Goal: Information Seeking & Learning: Learn about a topic

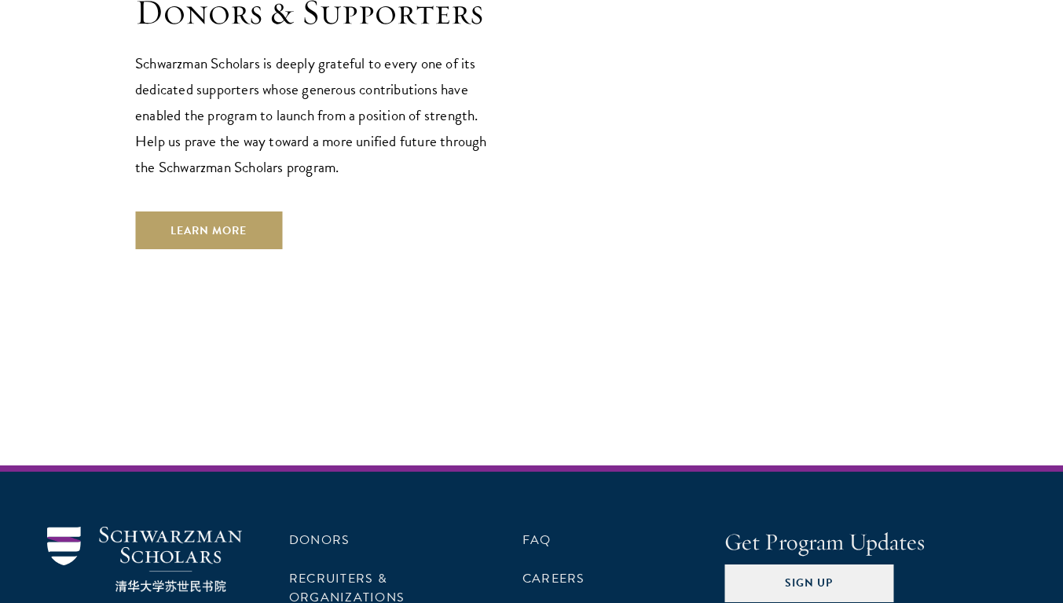
scroll to position [4726, 0]
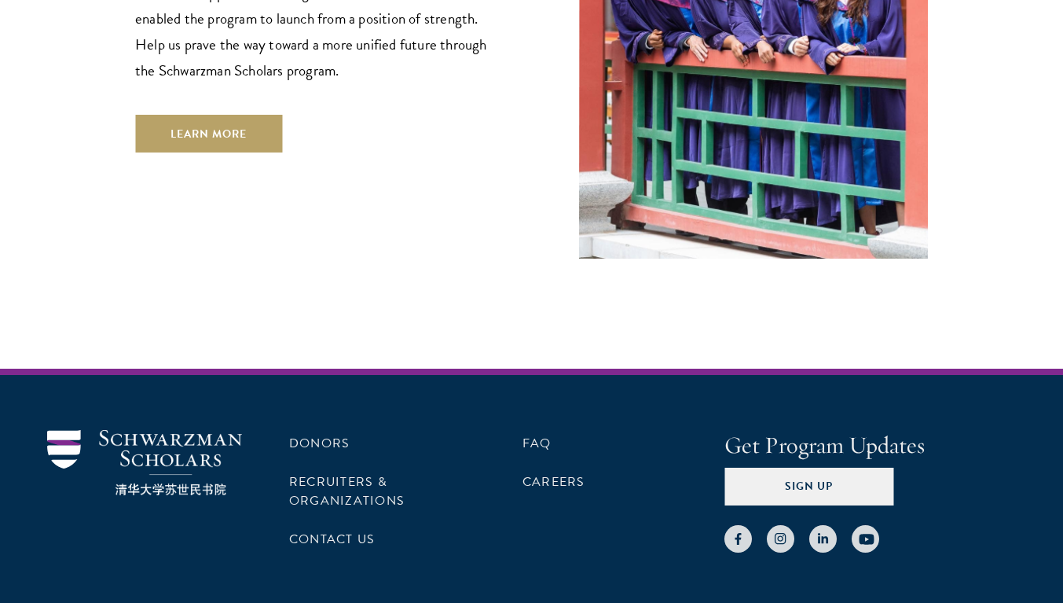
click at [516, 430] on div "Donors Recruiters & Organizations Contact Us FAQ Careers" at bounding box center [483, 491] width 388 height 123
click at [523, 434] on link "FAQ" at bounding box center [537, 443] width 29 height 19
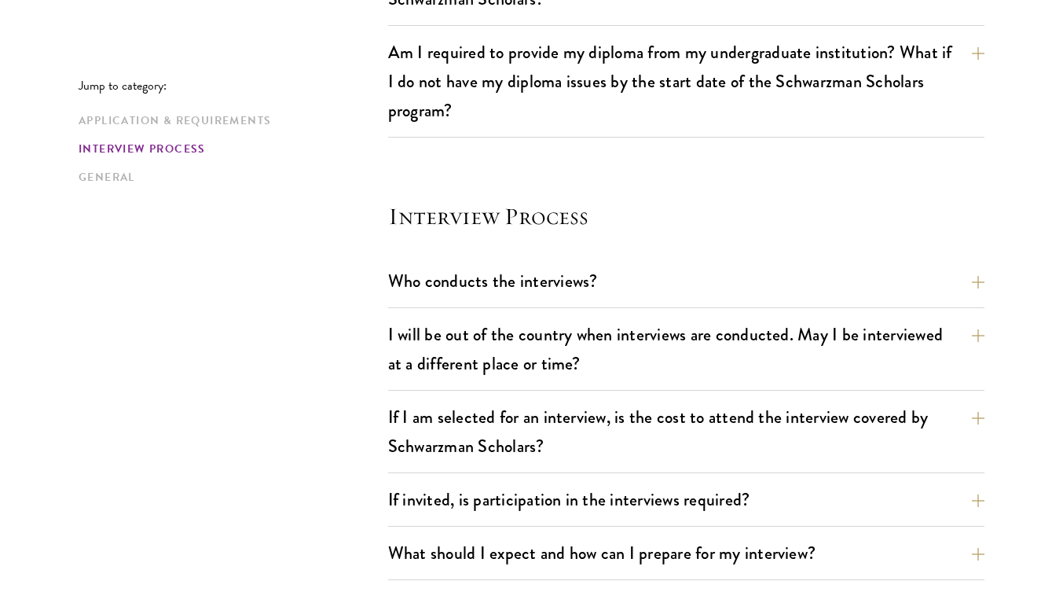
scroll to position [1729, 0]
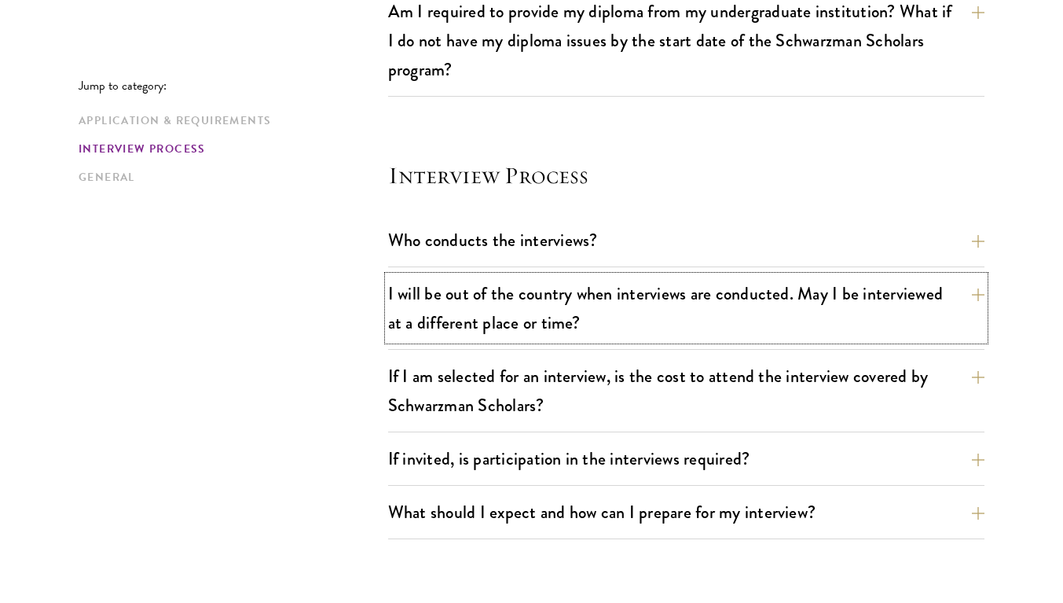
click at [410, 310] on button "I will be out of the country when interviews are conducted. May I be interviewe…" at bounding box center [686, 308] width 596 height 64
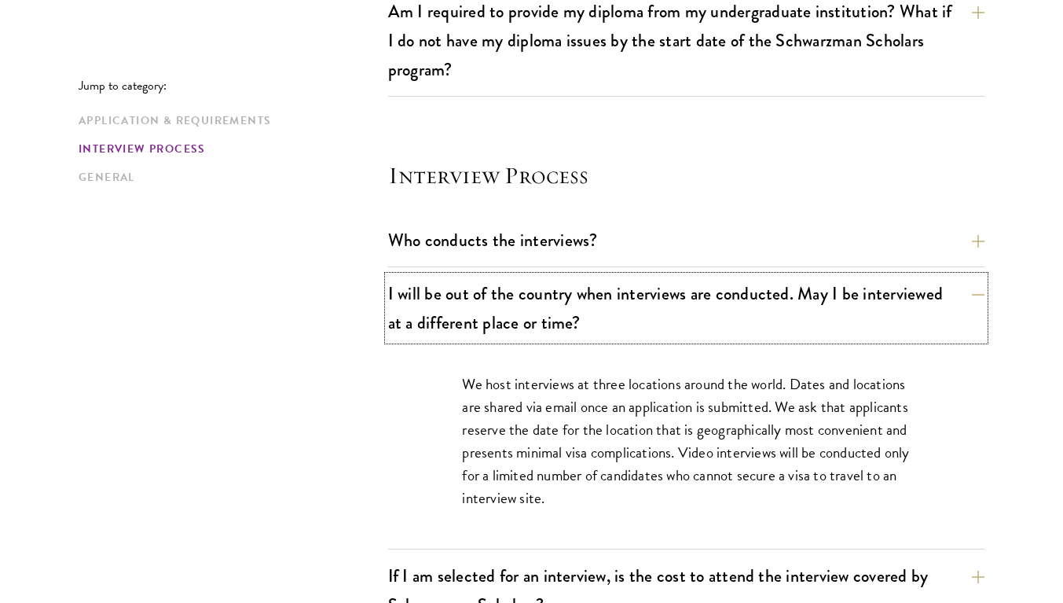
scroll to position [1808, 0]
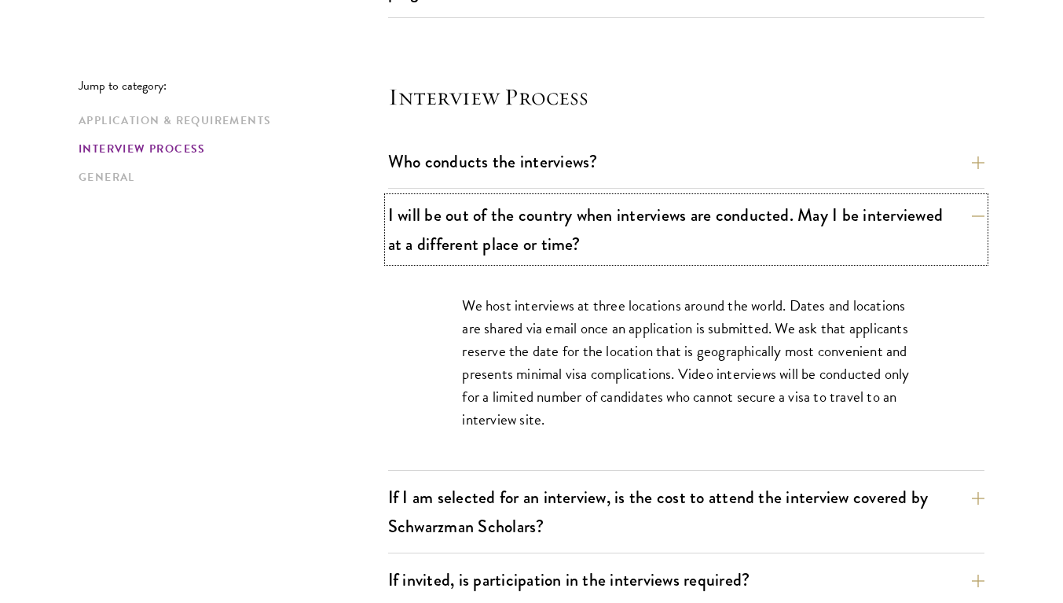
click at [396, 220] on button "I will be out of the country when interviews are conducted. May I be interviewe…" at bounding box center [686, 229] width 596 height 64
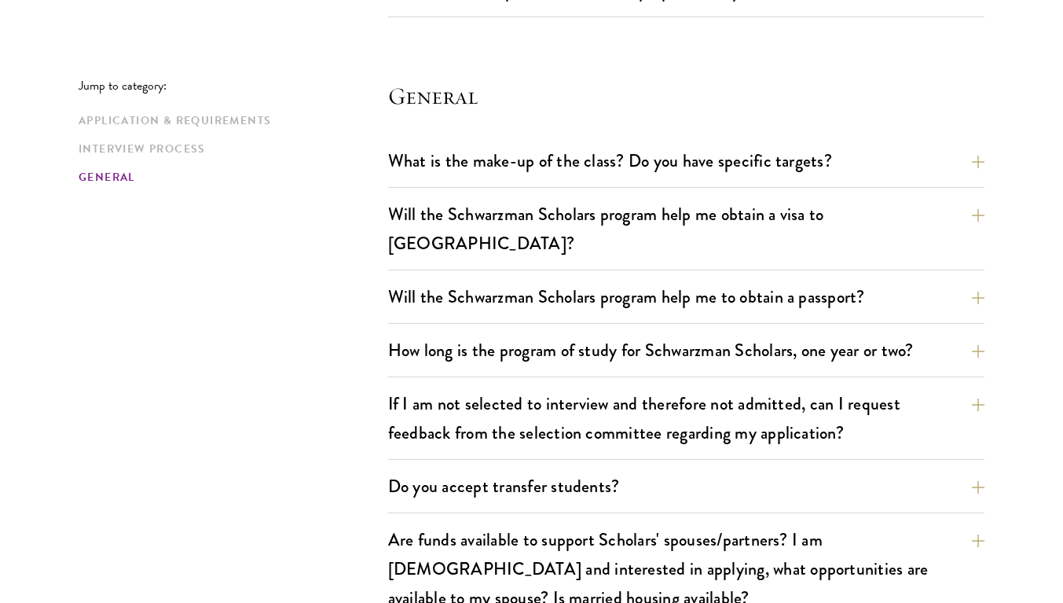
scroll to position [2264, 0]
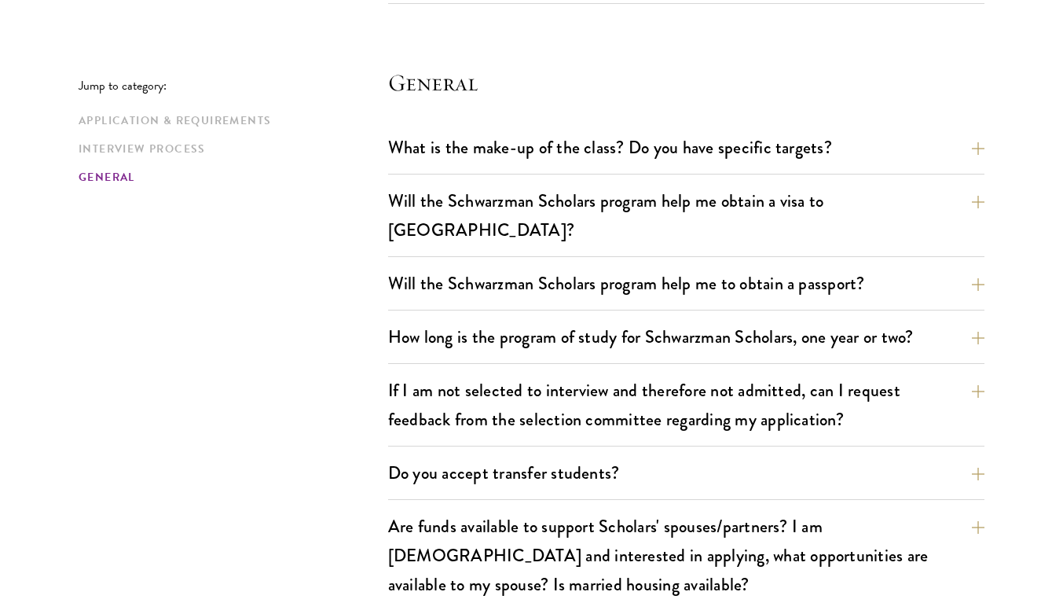
click at [410, 149] on button "What is the make-up of the class? Do you have specific targets?" at bounding box center [686, 147] width 596 height 35
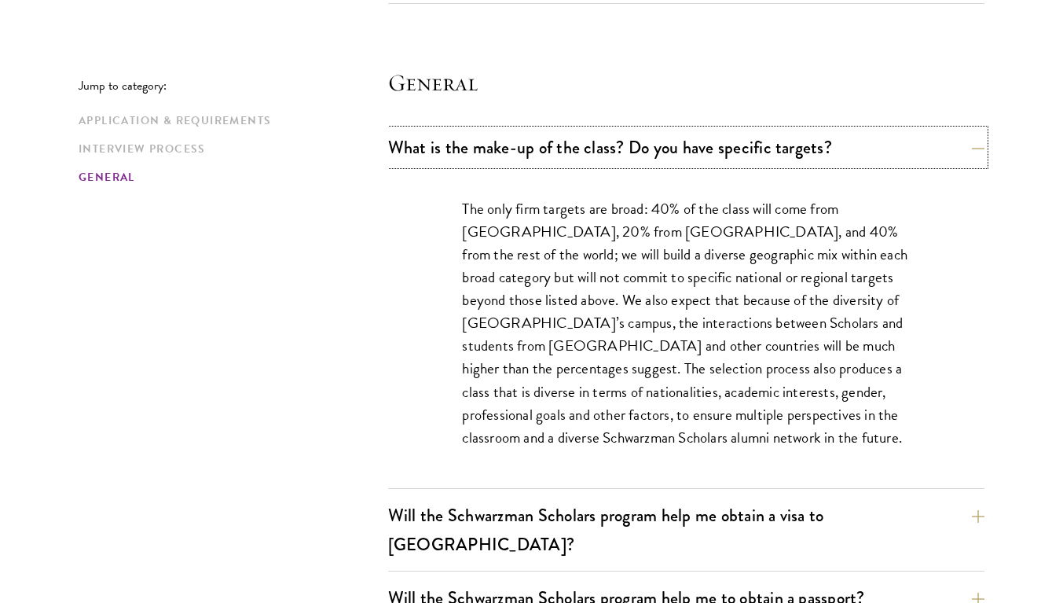
click at [621, 149] on button "What is the make-up of the class? Do you have specific targets?" at bounding box center [686, 147] width 596 height 35
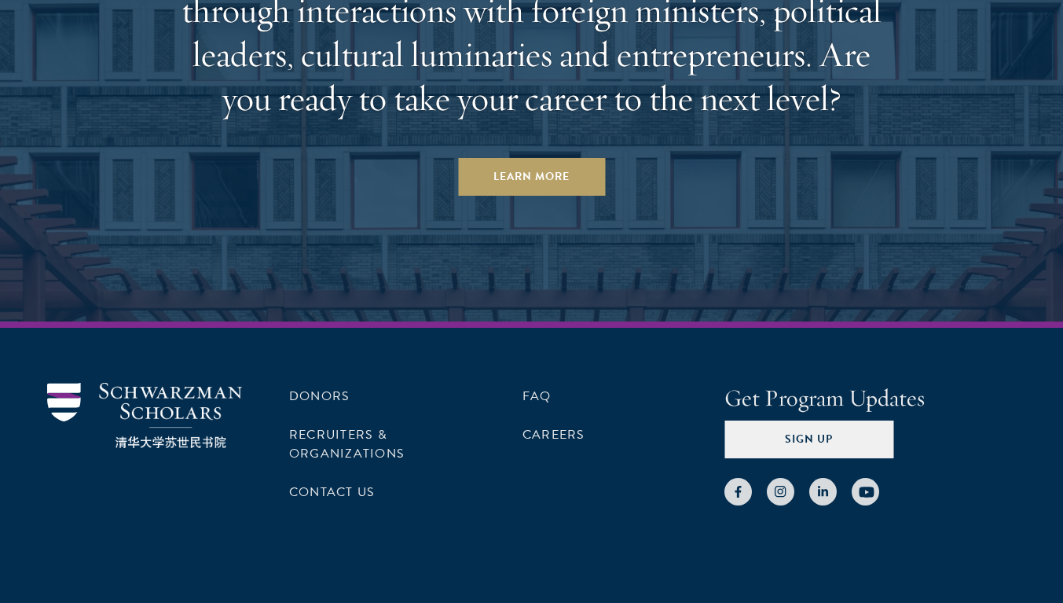
scroll to position [4240, 0]
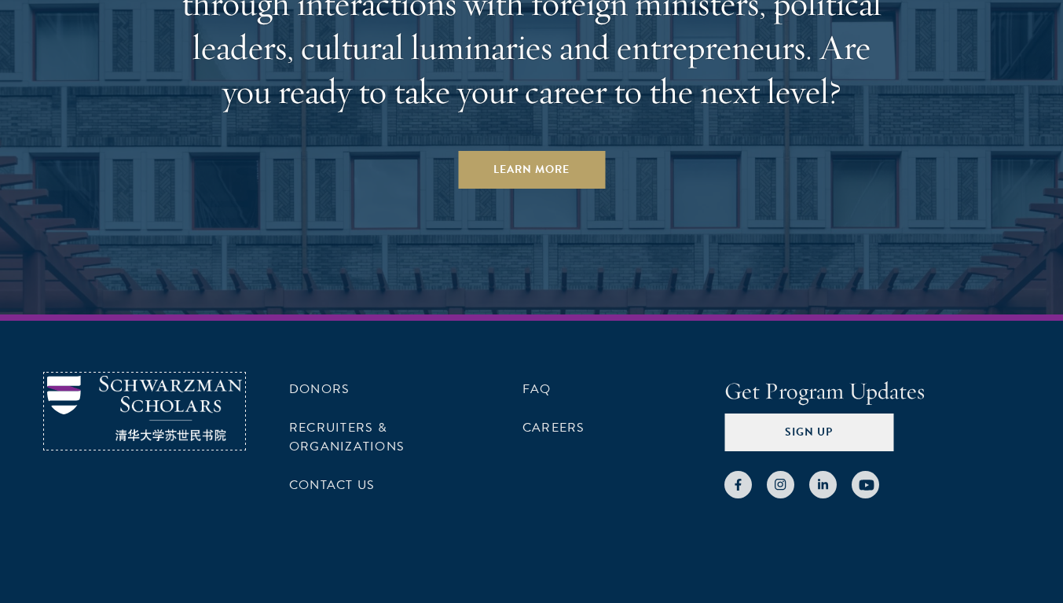
click at [202, 376] on img at bounding box center [144, 408] width 195 height 65
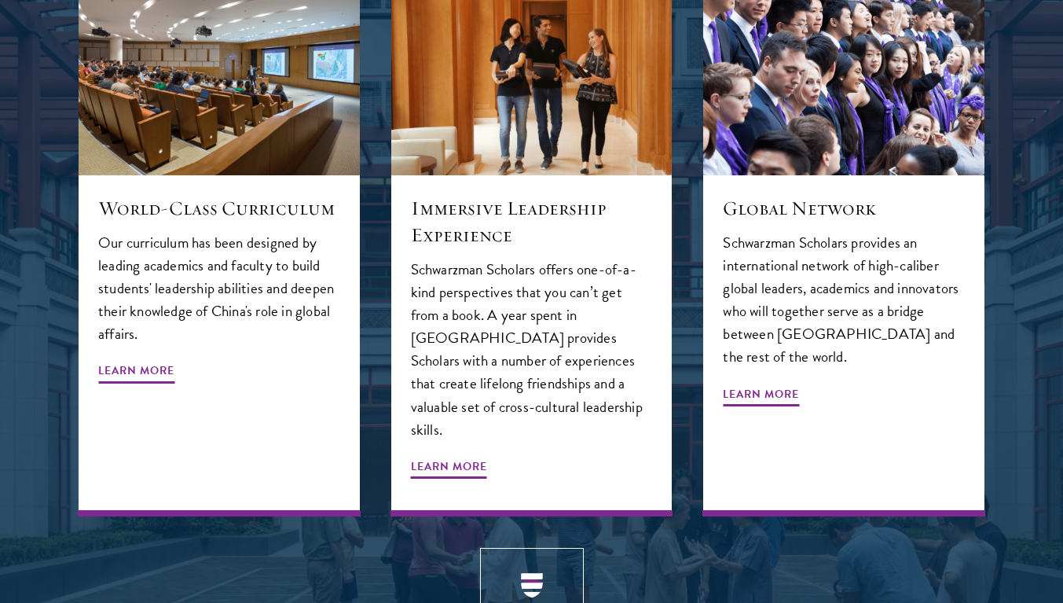
scroll to position [1729, 0]
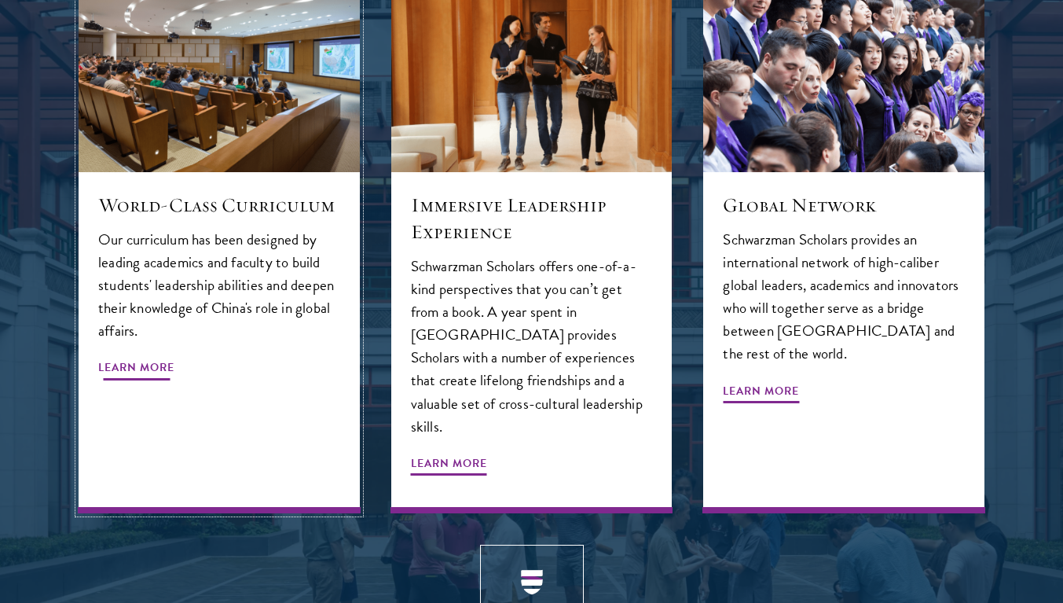
click at [195, 340] on div "World-Class Curriculum Our curriculum has been designed by leading academics an…" at bounding box center [219, 342] width 281 height 341
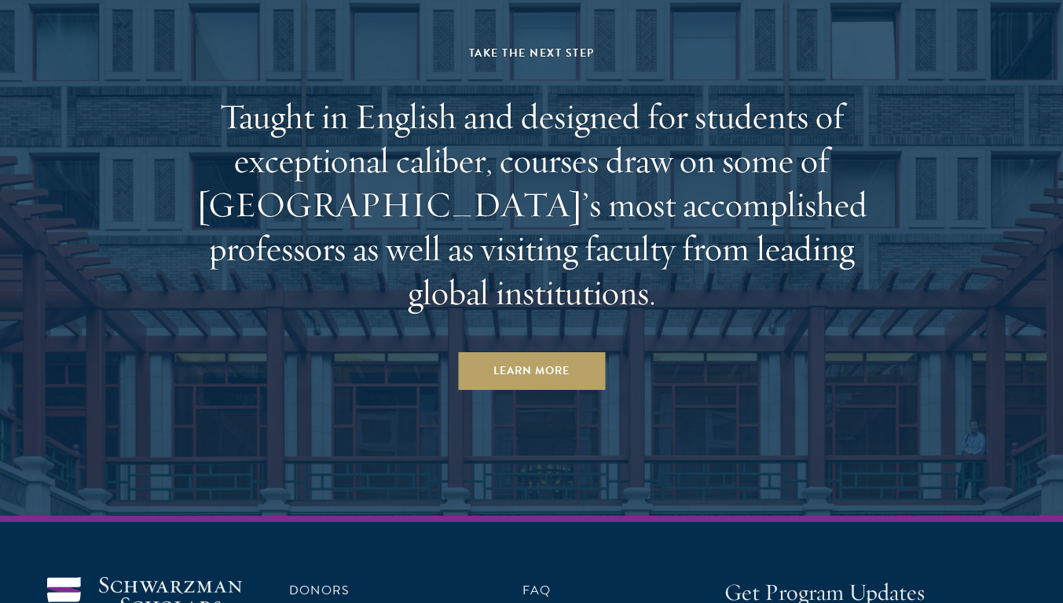
scroll to position [9420, 0]
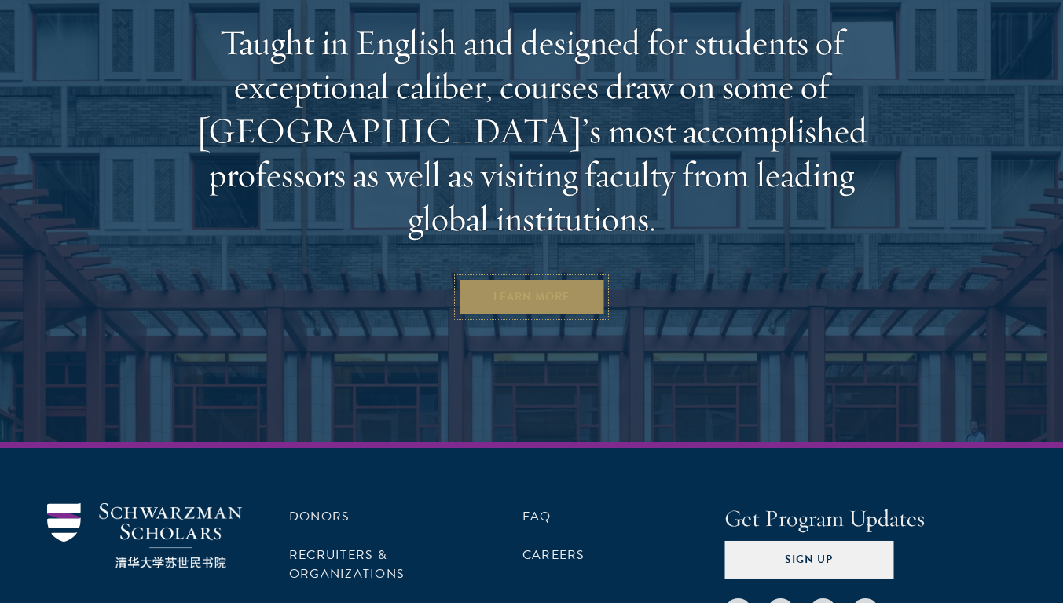
click at [504, 278] on link "Learn More" at bounding box center [531, 297] width 147 height 38
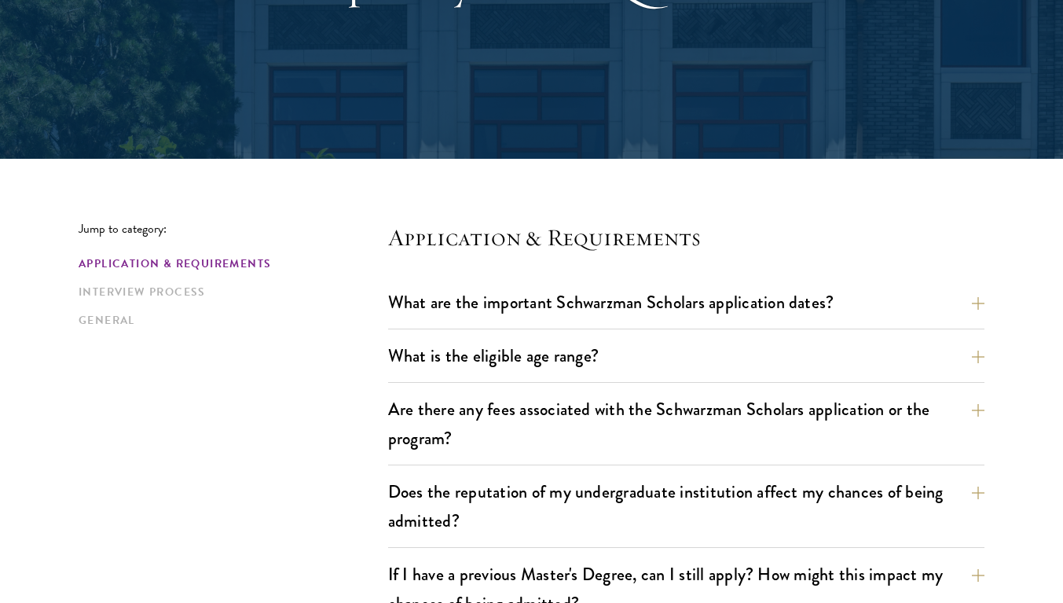
scroll to position [314, 0]
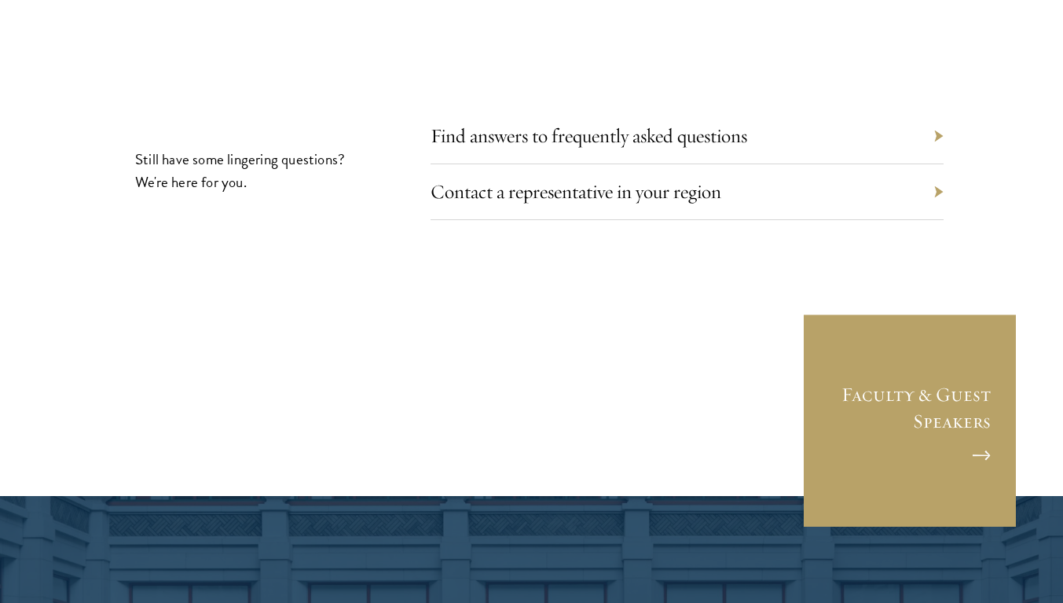
scroll to position [5265, 0]
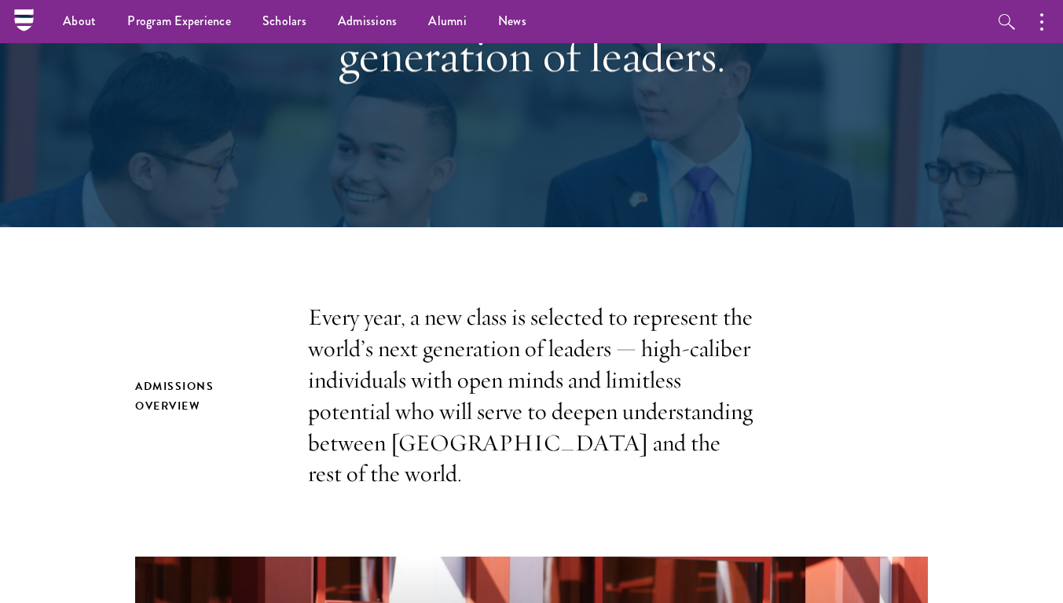
scroll to position [36, 0]
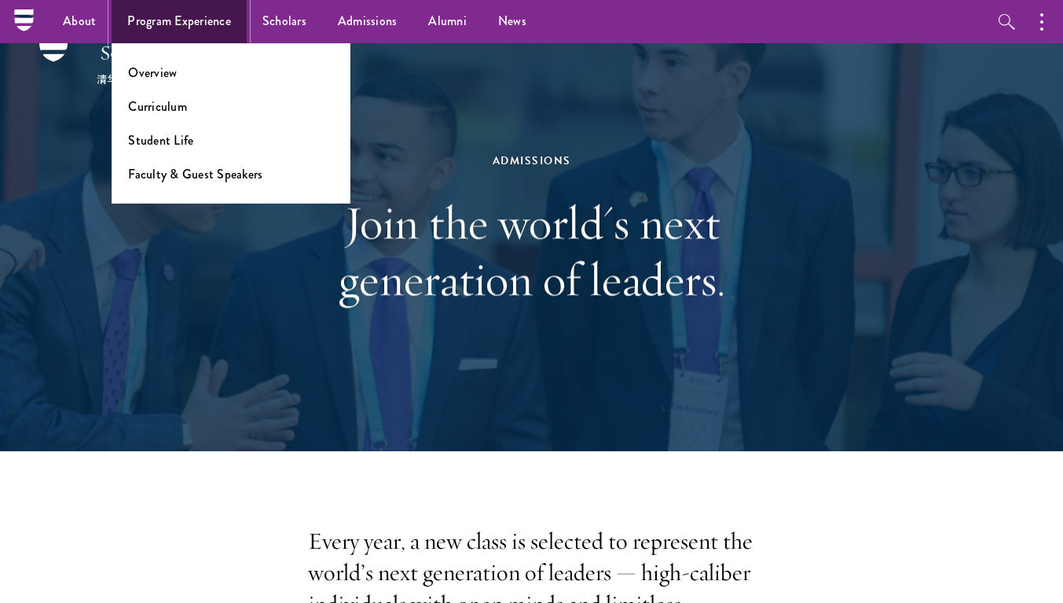
click at [182, 29] on link "Program Experience" at bounding box center [179, 21] width 135 height 43
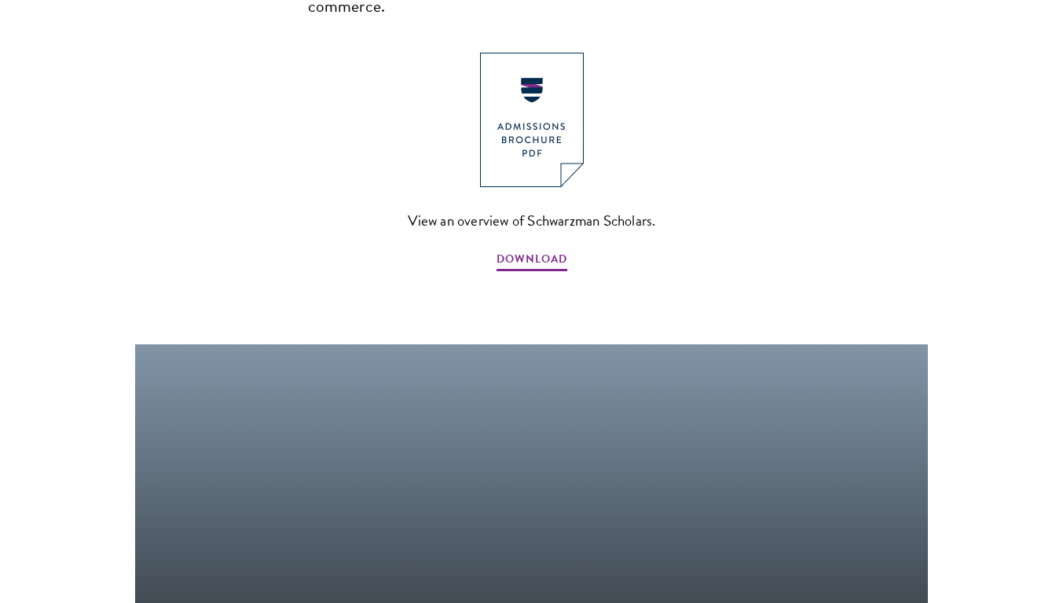
scroll to position [1283, 0]
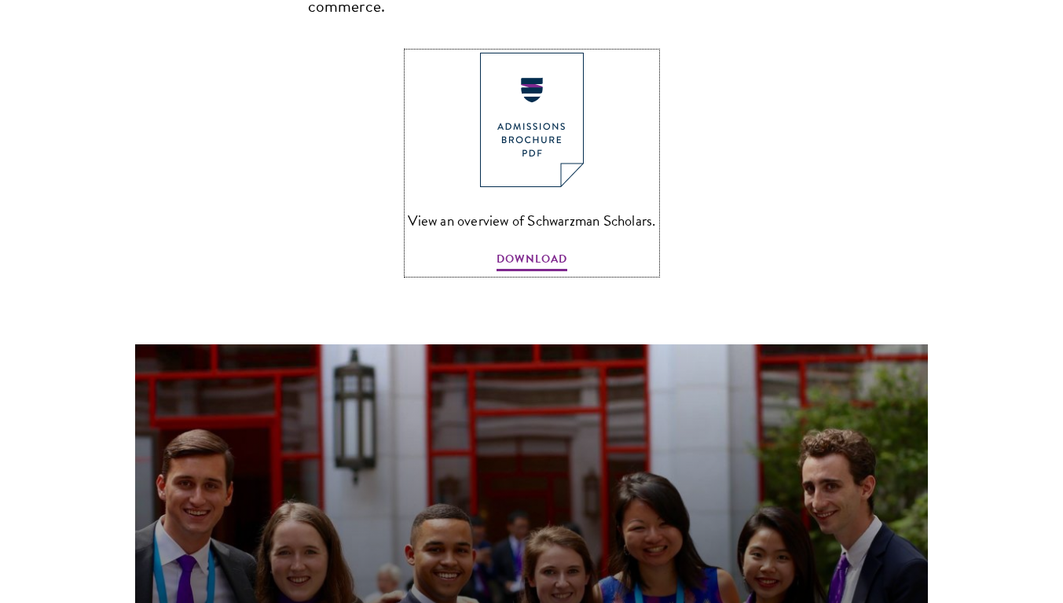
click at [506, 67] on img at bounding box center [532, 120] width 104 height 134
